Goal: Task Accomplishment & Management: Use online tool/utility

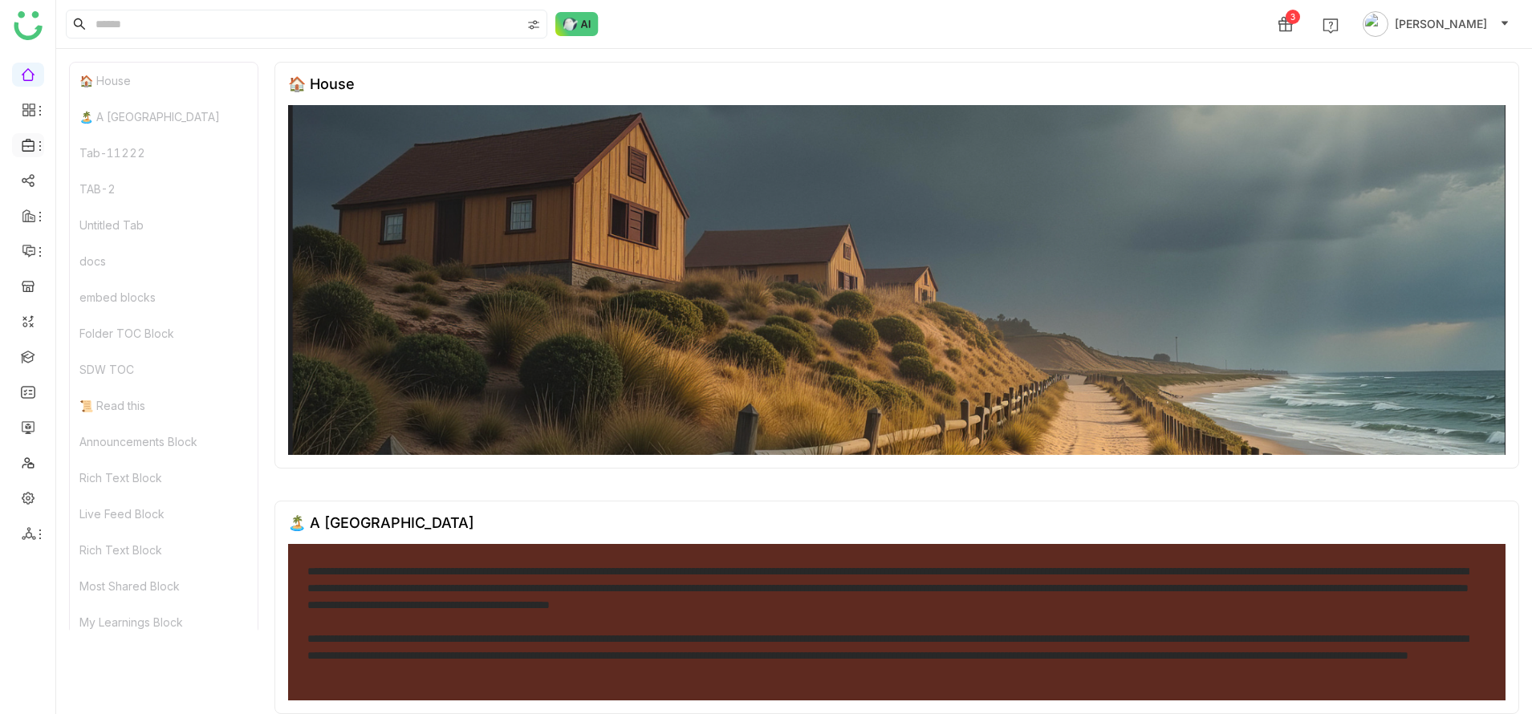
click at [38, 134] on li at bounding box center [28, 145] width 32 height 24
click at [39, 141] on icon at bounding box center [40, 146] width 13 height 13
click at [35, 109] on icon at bounding box center [40, 110] width 13 height 13
click at [108, 177] on link "Reports" at bounding box center [111, 174] width 104 height 11
click at [32, 352] on link at bounding box center [28, 356] width 14 height 14
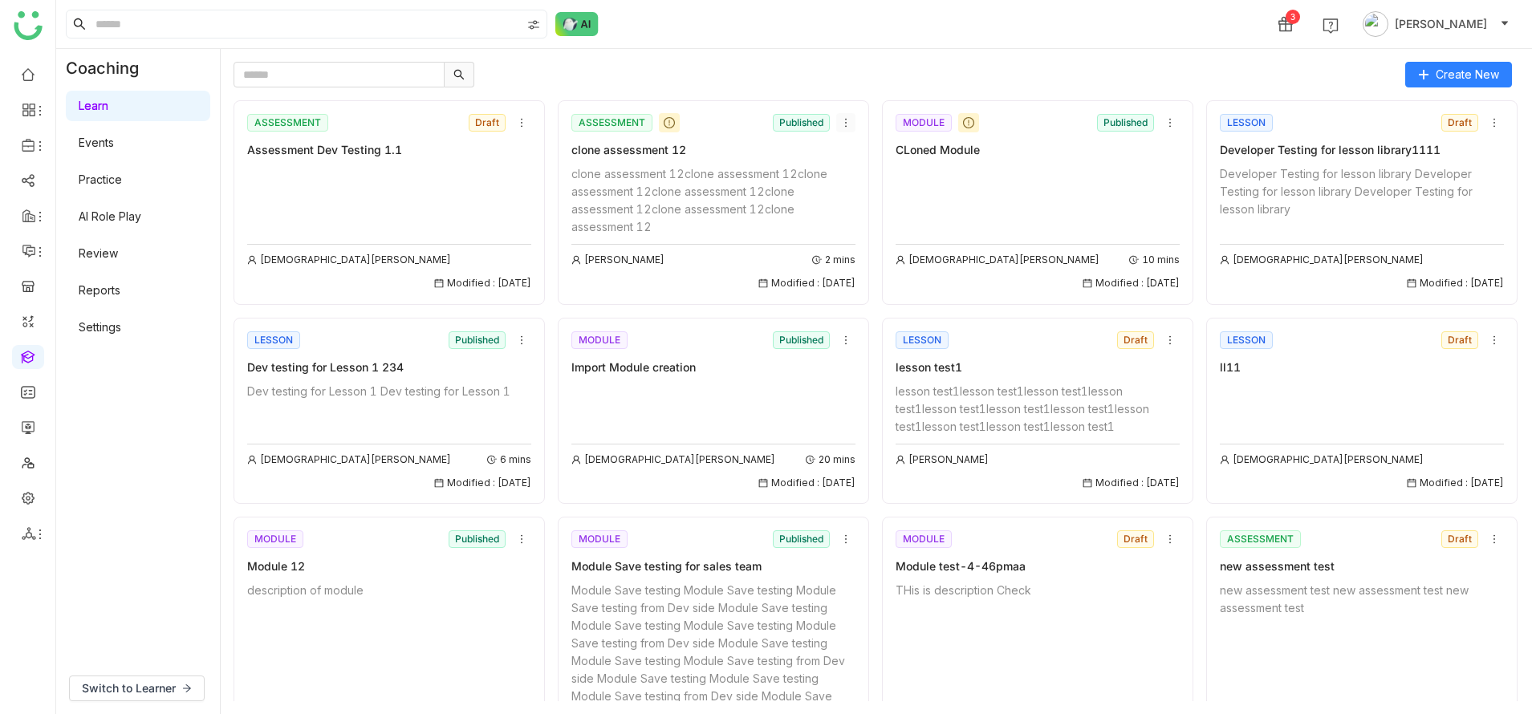
click at [843, 121] on icon at bounding box center [845, 122] width 11 height 11
click at [917, 201] on li "Add to Course" at bounding box center [884, 213] width 96 height 30
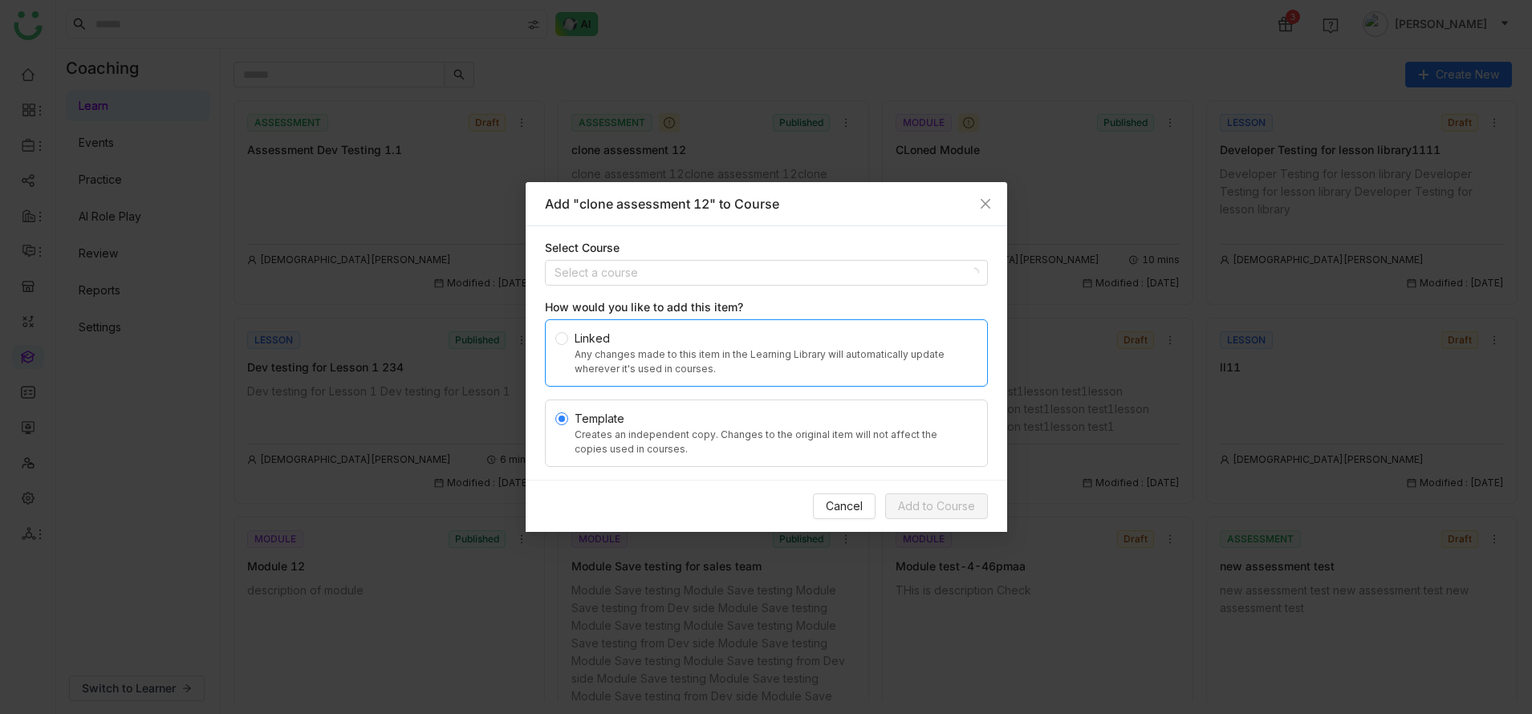
click at [630, 343] on div "Linked" at bounding box center [773, 339] width 396 height 18
click at [630, 407] on label "Template Creates an independent copy. Changes to the original item will not aff…" at bounding box center [766, 433] width 443 height 67
click at [982, 199] on icon "Close" at bounding box center [985, 203] width 13 height 13
